Goal: Information Seeking & Learning: Learn about a topic

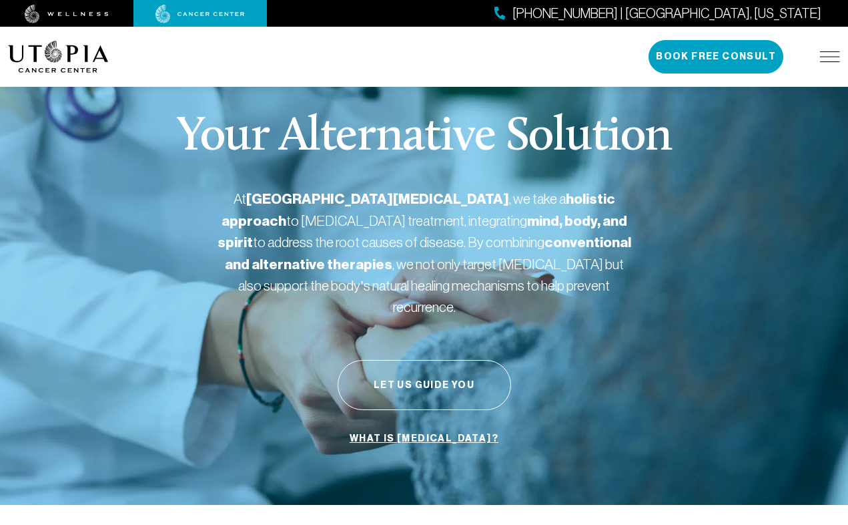
click at [822, 61] on img at bounding box center [830, 56] width 20 height 11
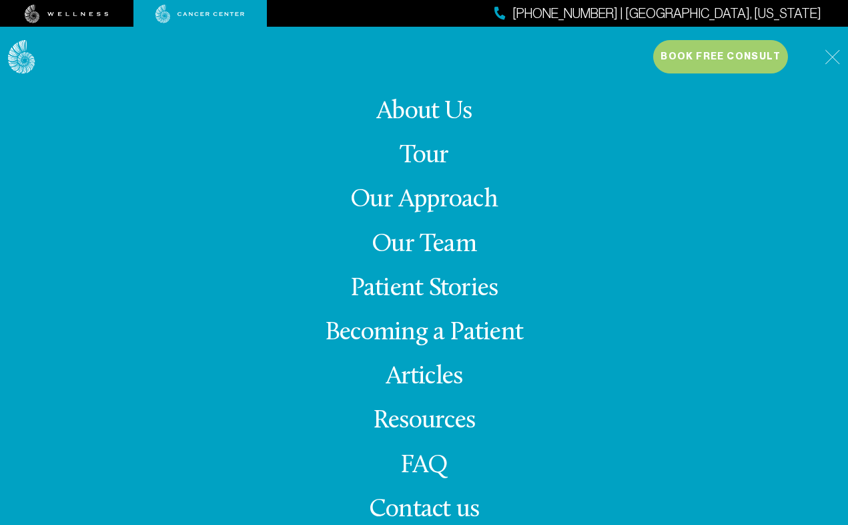
scroll to position [60, 0]
click at [445, 198] on link "Our Approach" at bounding box center [424, 200] width 148 height 26
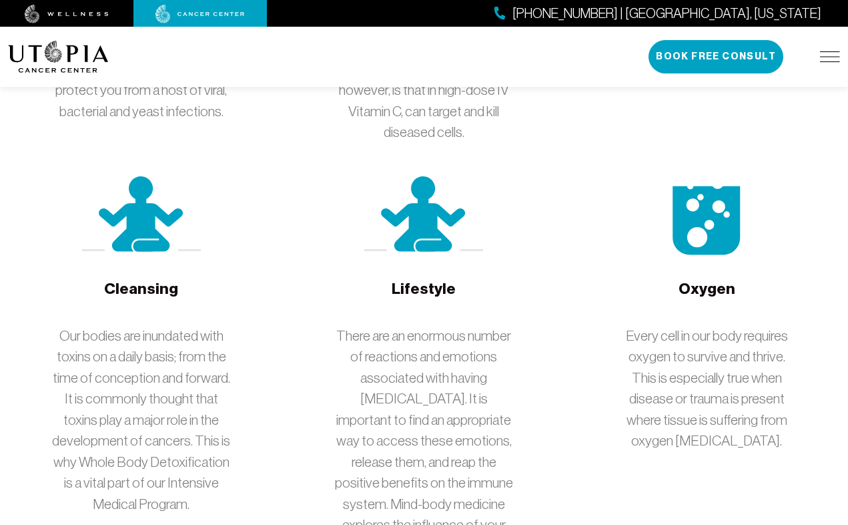
scroll to position [2658, 0]
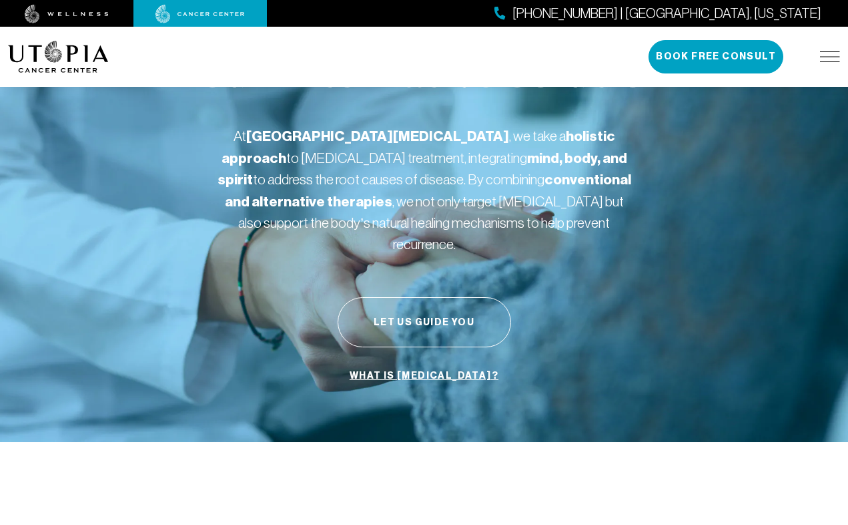
scroll to position [60, 0]
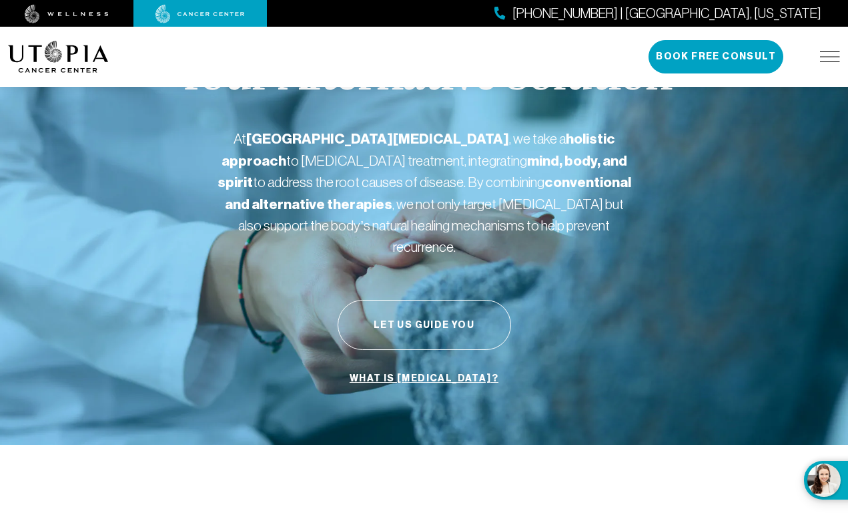
click at [820, 47] on div "[PHONE_NUMBER] | [GEOGRAPHIC_DATA], [US_STATE] Book Free Consult" at bounding box center [745, 56] width 192 height 33
click at [829, 57] on img at bounding box center [830, 56] width 20 height 11
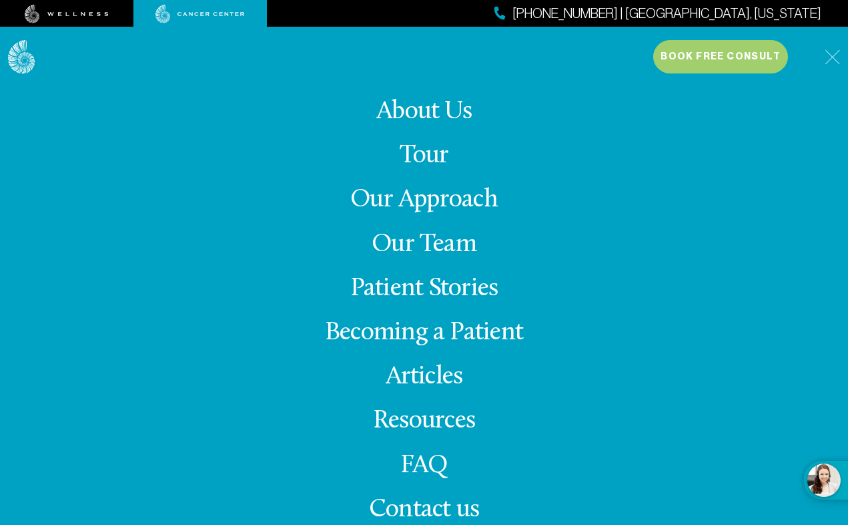
scroll to position [175, 0]
click at [449, 98] on li "About Us" at bounding box center [424, 112] width 198 height 28
click at [467, 109] on link "About Us" at bounding box center [423, 112] width 95 height 26
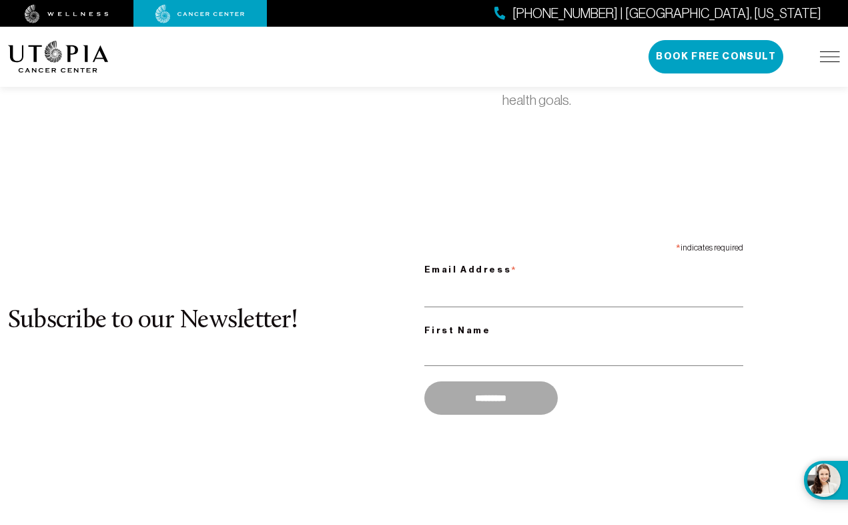
scroll to position [4547, 0]
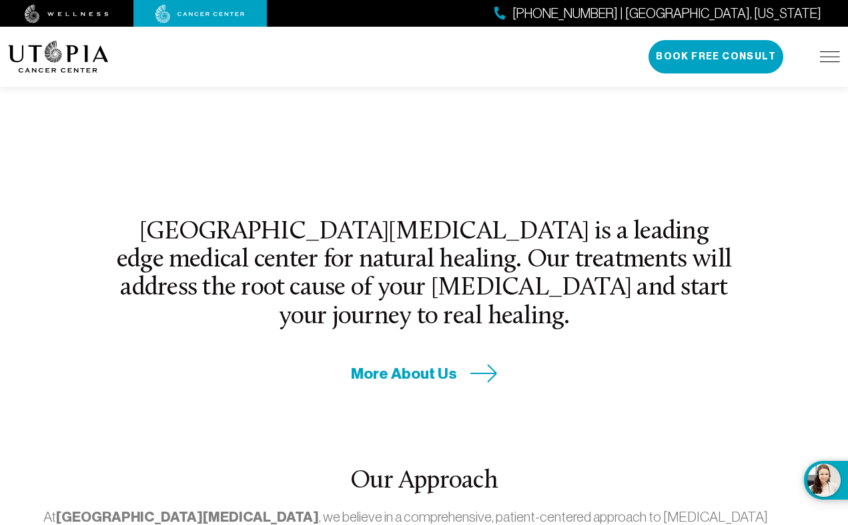
scroll to position [175, 0]
